Goal: Information Seeking & Learning: Find specific fact

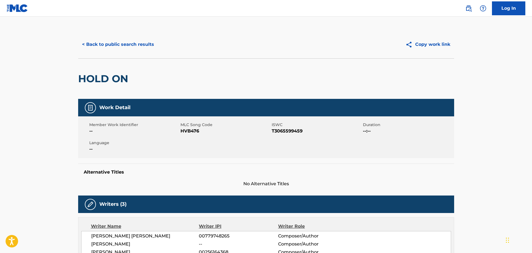
click at [147, 46] on button "< Back to public search results" at bounding box center [118, 45] width 80 height 14
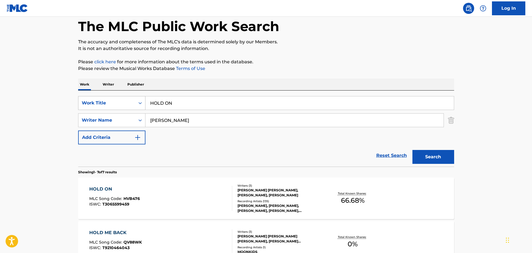
drag, startPoint x: 180, startPoint y: 103, endPoint x: 114, endPoint y: 109, distance: 66.7
click at [114, 109] on div "SearchWithCriteria7238a9fc-3dd3-4c60-b468-09571e440d19 Work Title HOLD ON" at bounding box center [266, 103] width 376 height 14
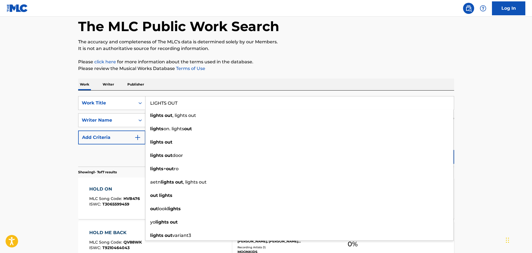
type input "LIGHTS OUT"
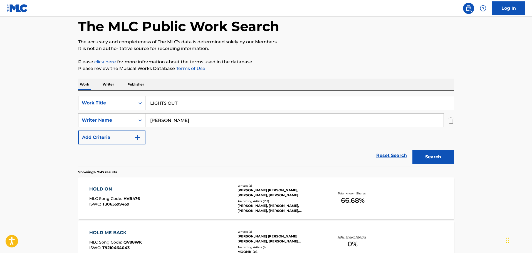
click at [358, 52] on div "The MLC Public Work Search The accuracy and completeness of The MLC's data is d…" at bounding box center [265, 255] width 389 height 504
click at [98, 119] on div "Writer Name" at bounding box center [107, 120] width 50 height 7
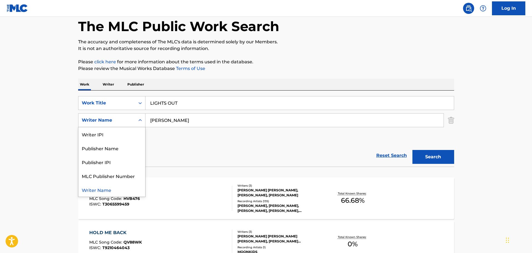
click at [281, 97] on input "LIGHTS OUT" at bounding box center [299, 102] width 308 height 13
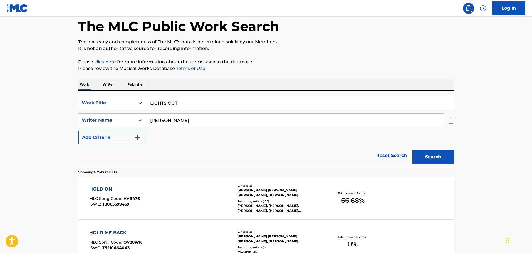
click at [241, 80] on div "Work Writer Publisher" at bounding box center [266, 85] width 376 height 12
drag, startPoint x: 193, startPoint y: 121, endPoint x: 126, endPoint y: 122, distance: 67.0
click at [126, 122] on div "SearchWithCriteriab1d997be-fb19-43c0-a845-f61c4ee08677 Writer Name [PERSON_NAME]" at bounding box center [266, 120] width 376 height 14
click at [424, 158] on button "Search" at bounding box center [433, 157] width 42 height 14
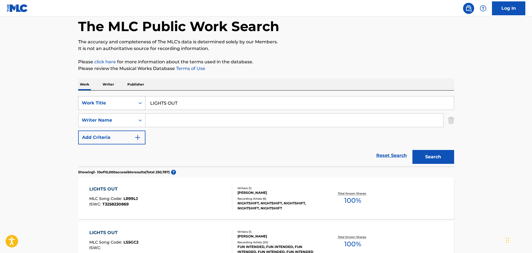
click at [143, 96] on div "Search Form" at bounding box center [140, 102] width 10 height 13
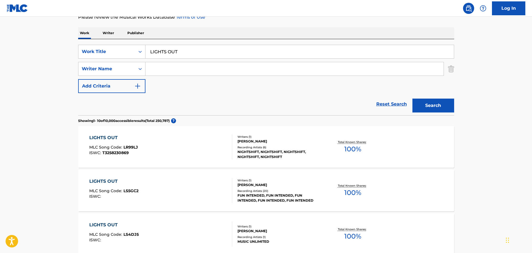
scroll to position [111, 0]
